Goal: Navigation & Orientation: Find specific page/section

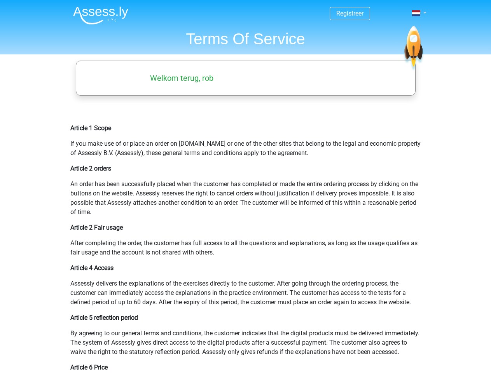
click at [417, 13] on span at bounding box center [416, 13] width 8 height 6
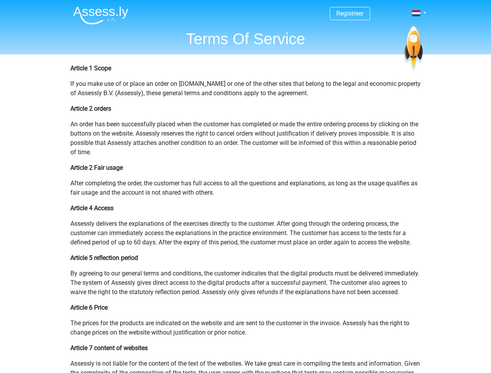
click at [417, 13] on span at bounding box center [416, 13] width 8 height 6
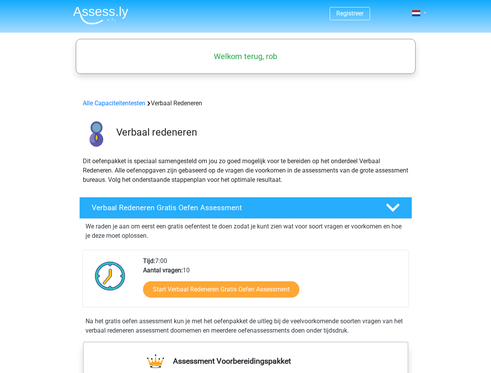
click at [417, 13] on span at bounding box center [416, 13] width 8 height 6
